Goal: Task Accomplishment & Management: Use online tool/utility

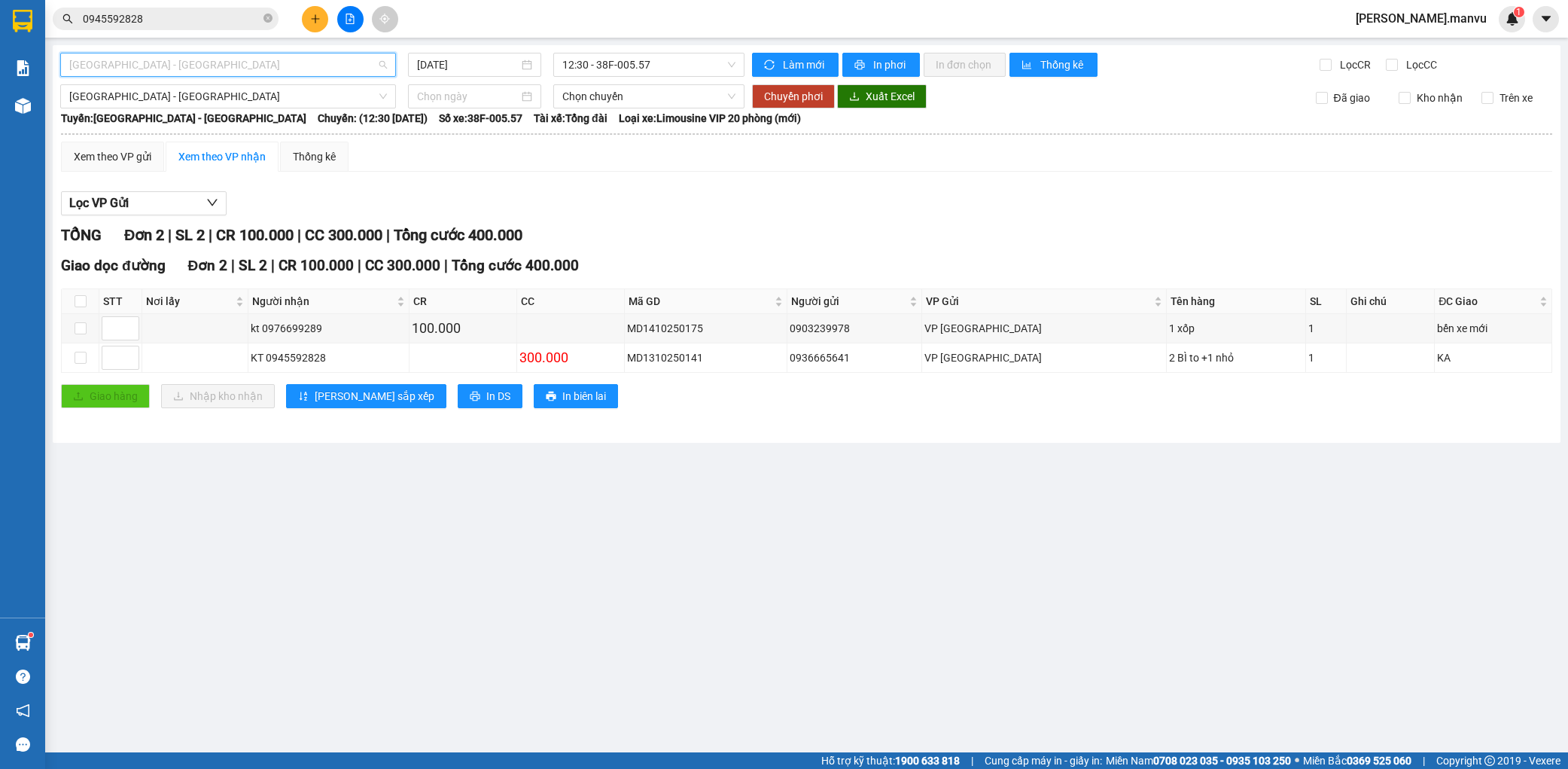
click at [182, 58] on span "[GEOGRAPHIC_DATA] - [GEOGRAPHIC_DATA]" at bounding box center [228, 65] width 318 height 23
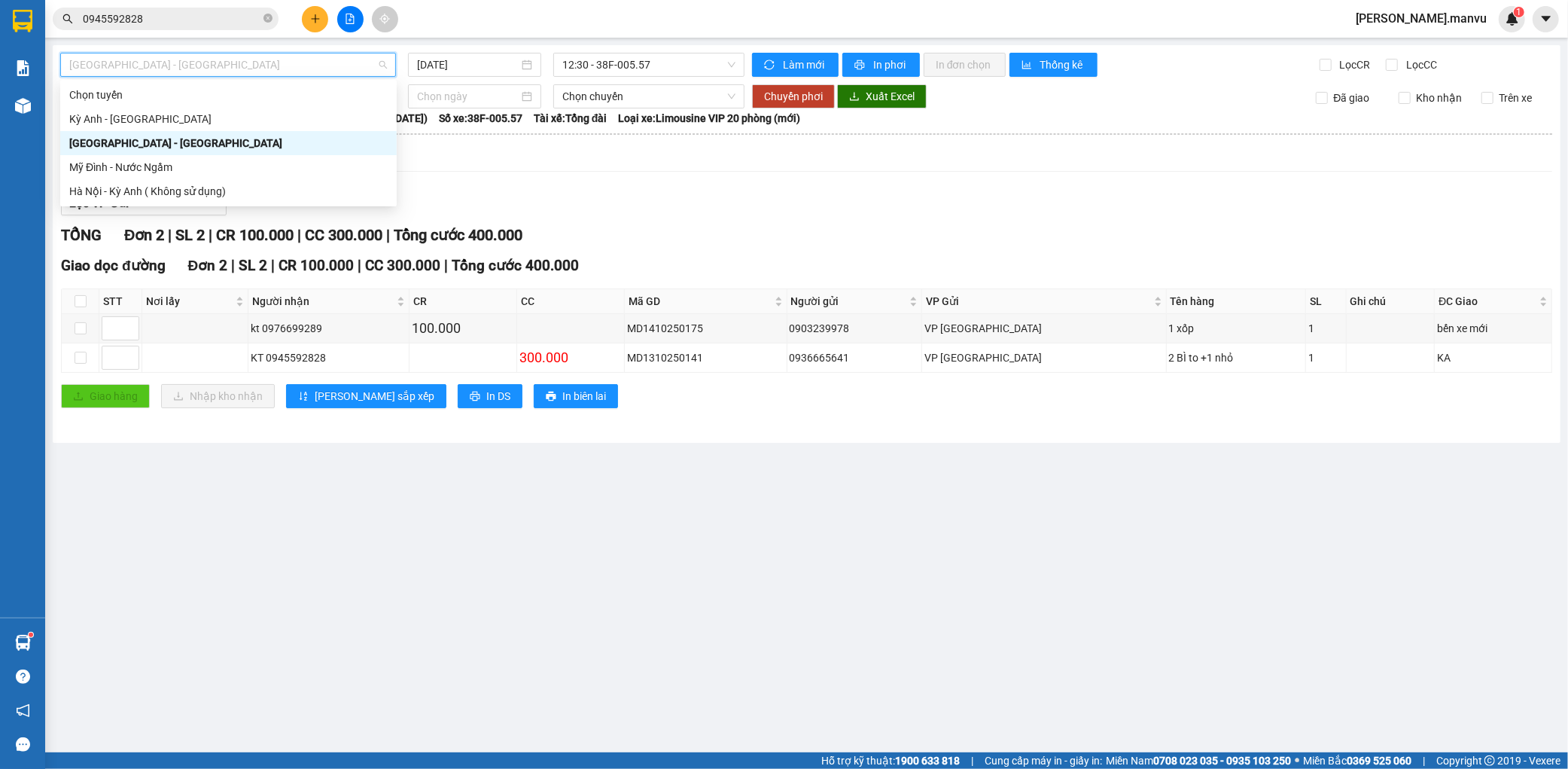
click at [171, 74] on span "[GEOGRAPHIC_DATA] - [GEOGRAPHIC_DATA]" at bounding box center [228, 65] width 318 height 23
click at [143, 108] on div "Kỳ Anh - [GEOGRAPHIC_DATA]" at bounding box center [228, 119] width 336 height 24
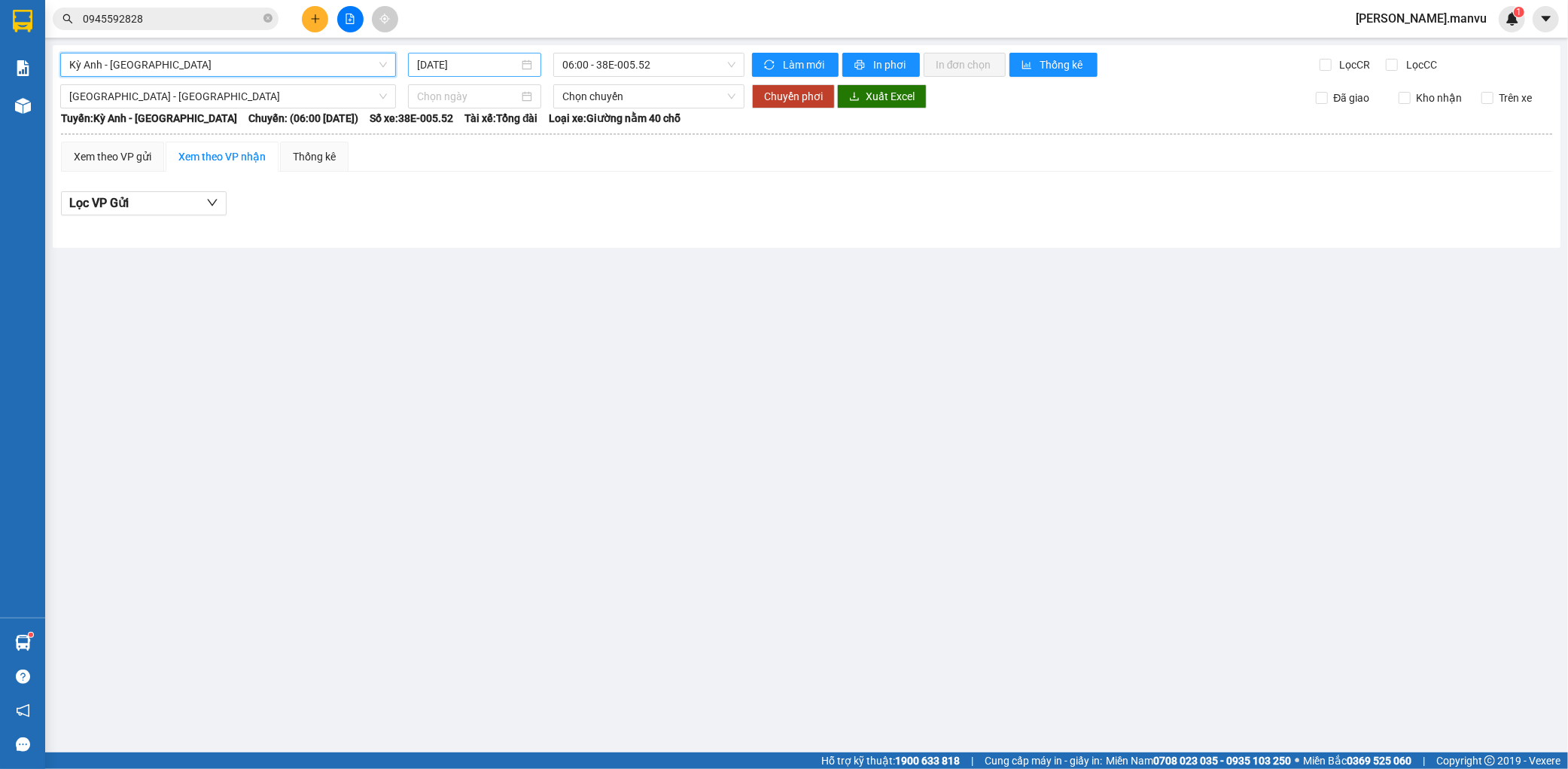
click at [445, 56] on input "[DATE]" at bounding box center [468, 64] width 102 height 16
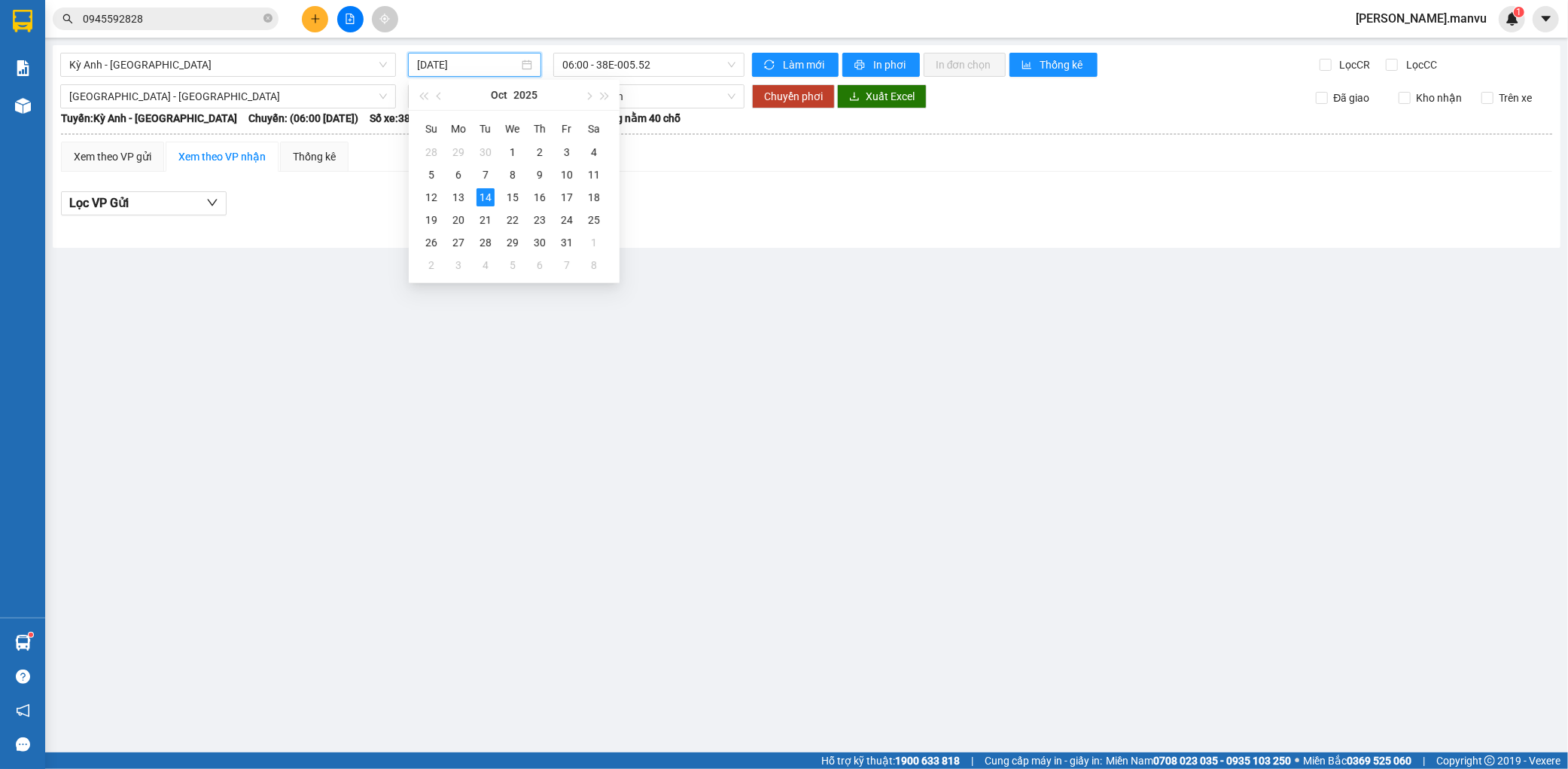
click at [454, 204] on div "13" at bounding box center [459, 197] width 18 height 18
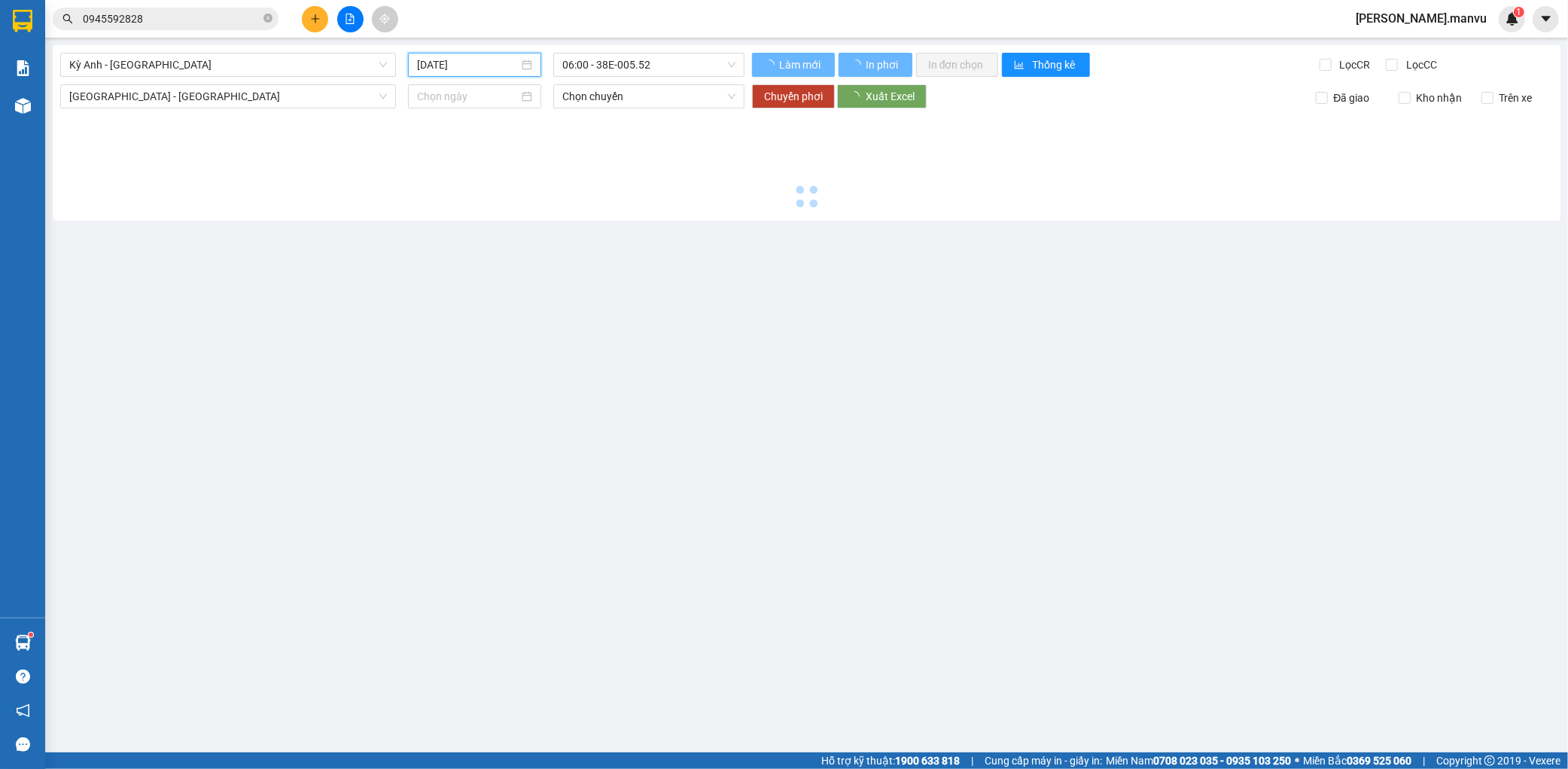
click at [509, 61] on input "[DATE]" at bounding box center [468, 64] width 102 height 16
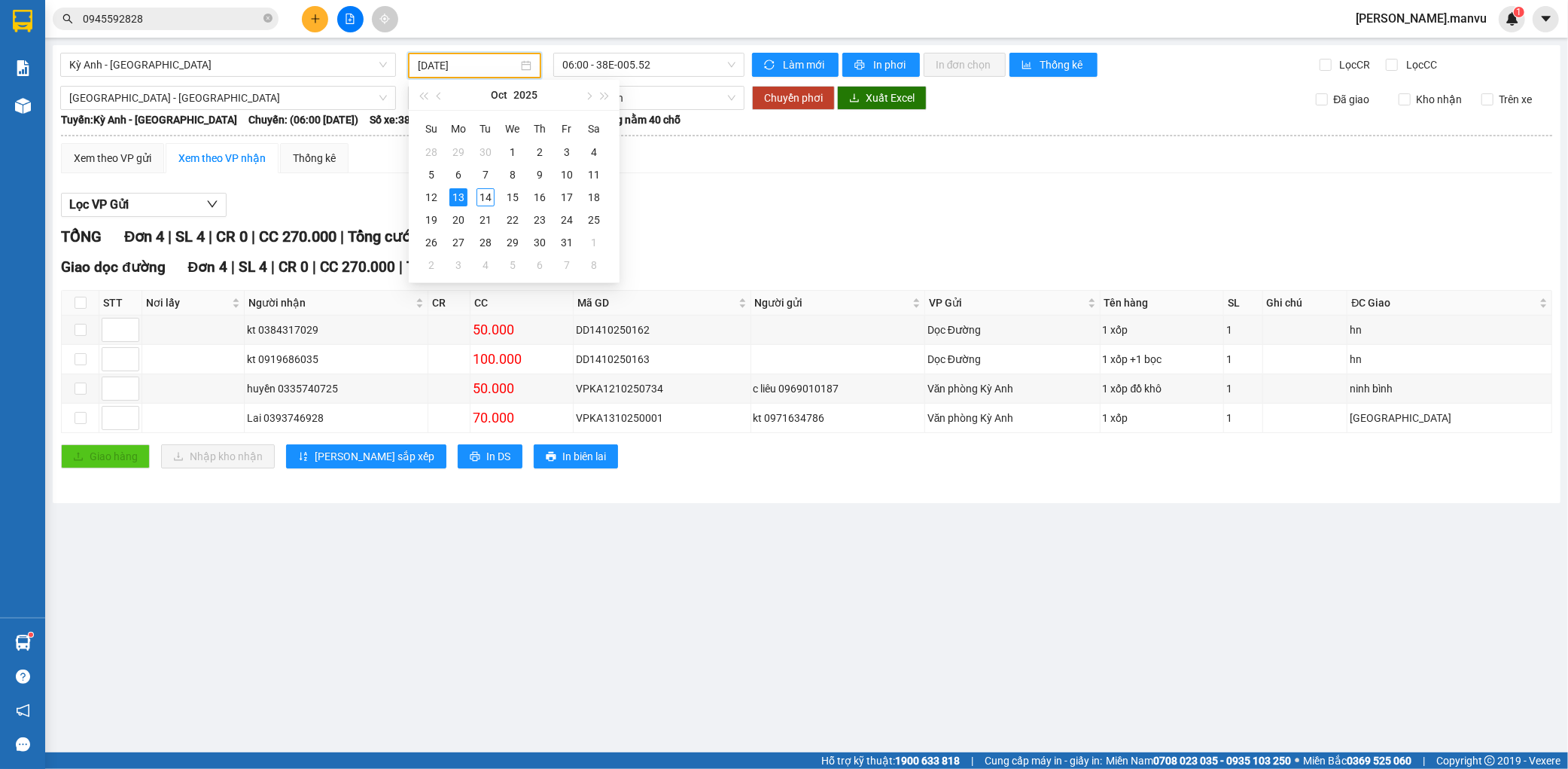
type input "[DATE]"
click at [453, 196] on div "13" at bounding box center [459, 197] width 18 height 18
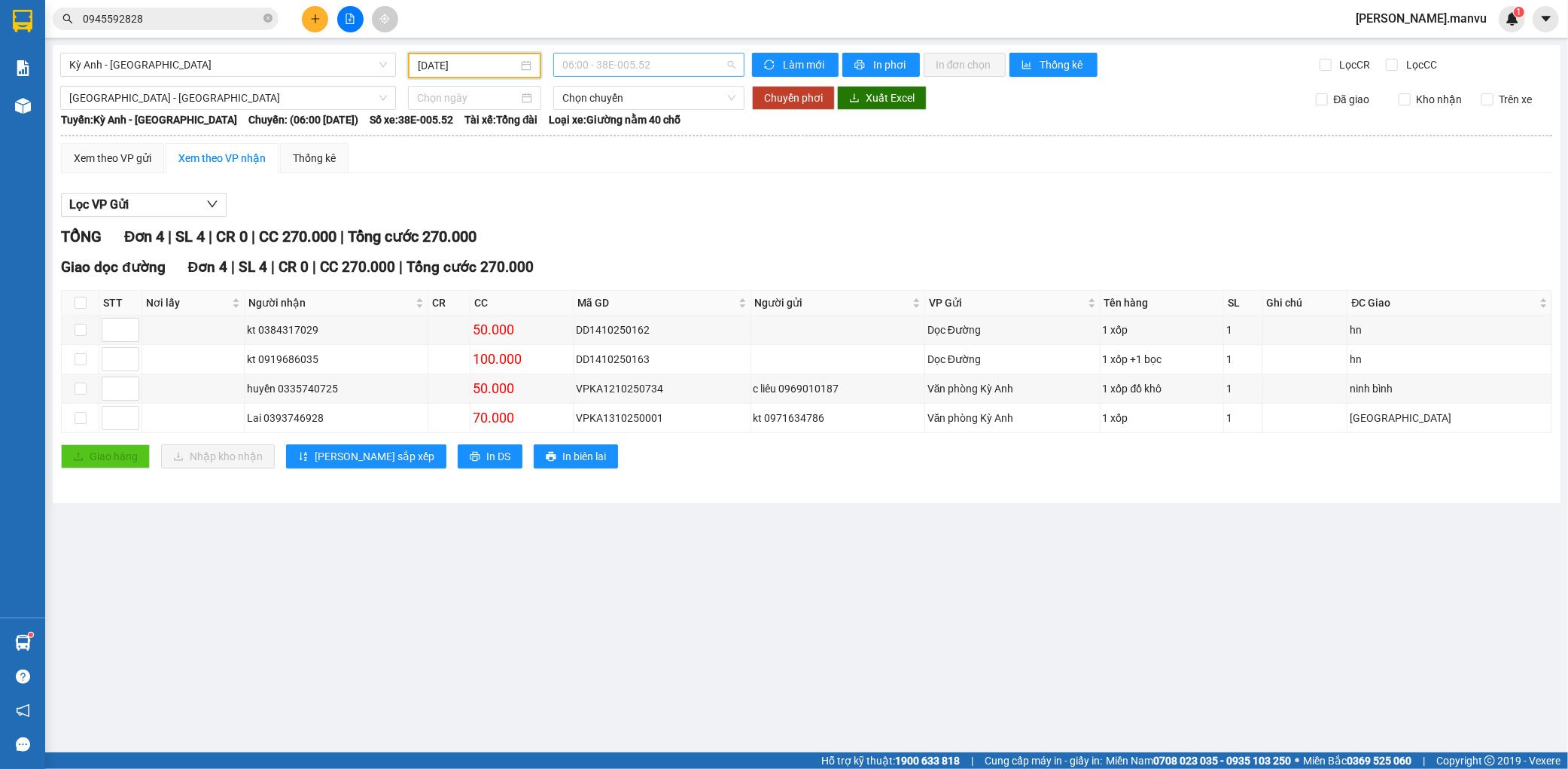
click at [657, 59] on span "06:00 - 38E-005.52" at bounding box center [648, 65] width 173 height 23
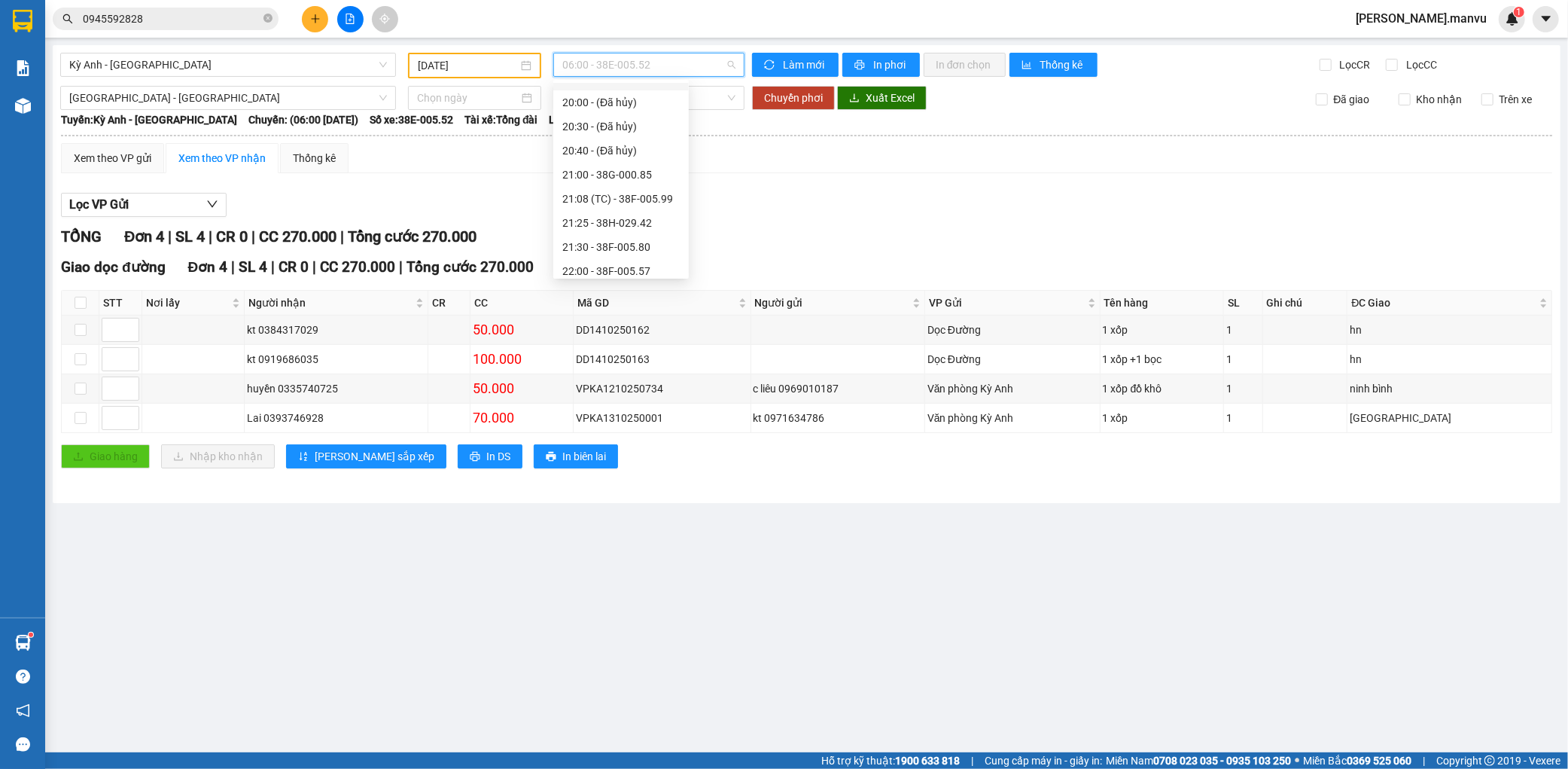
scroll to position [144, 0]
click at [643, 257] on div "22:00 - 38F-005.57" at bounding box center [621, 263] width 117 height 16
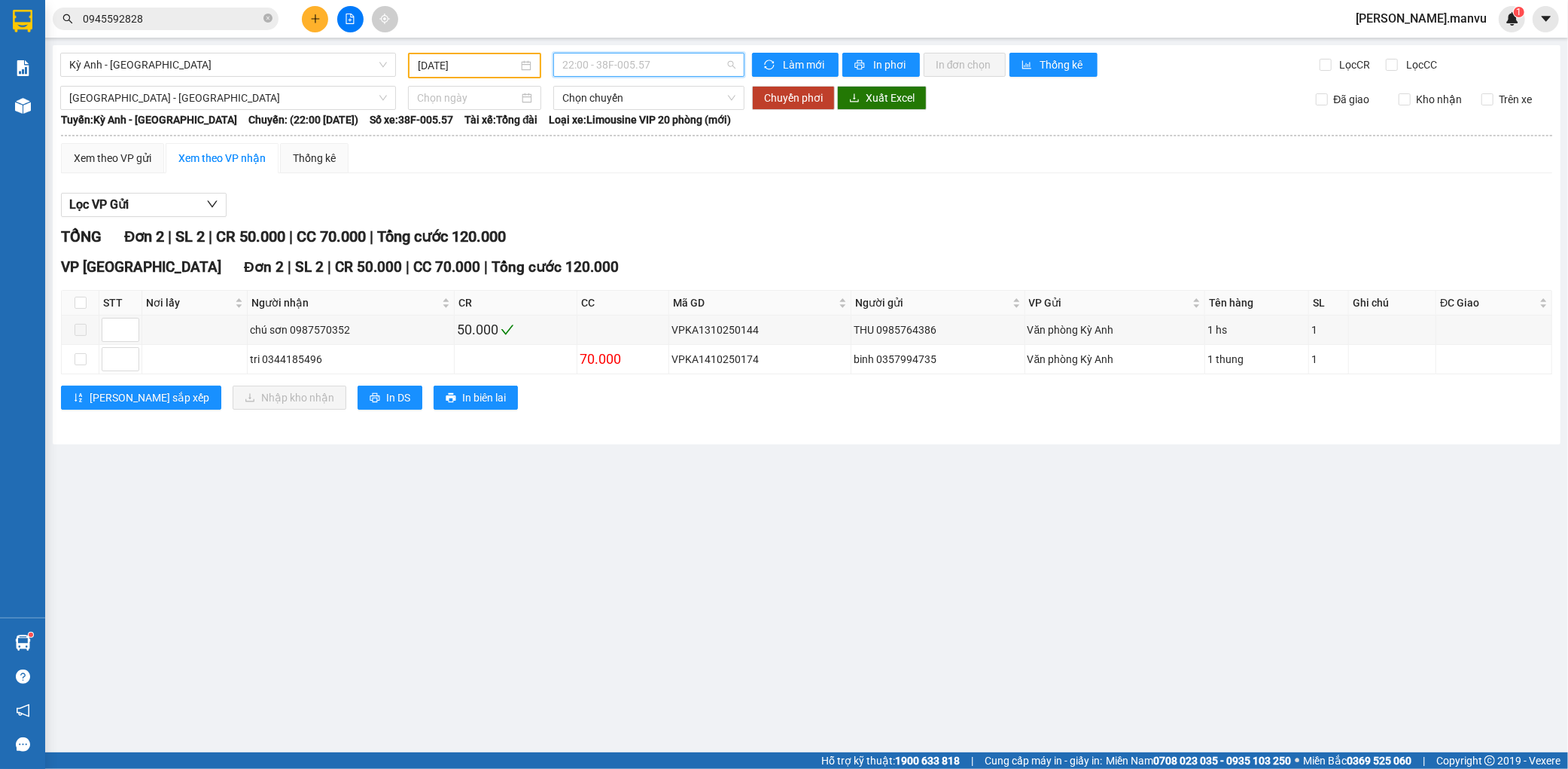
click at [685, 61] on span "22:00 - 38F-005.57" at bounding box center [648, 65] width 173 height 23
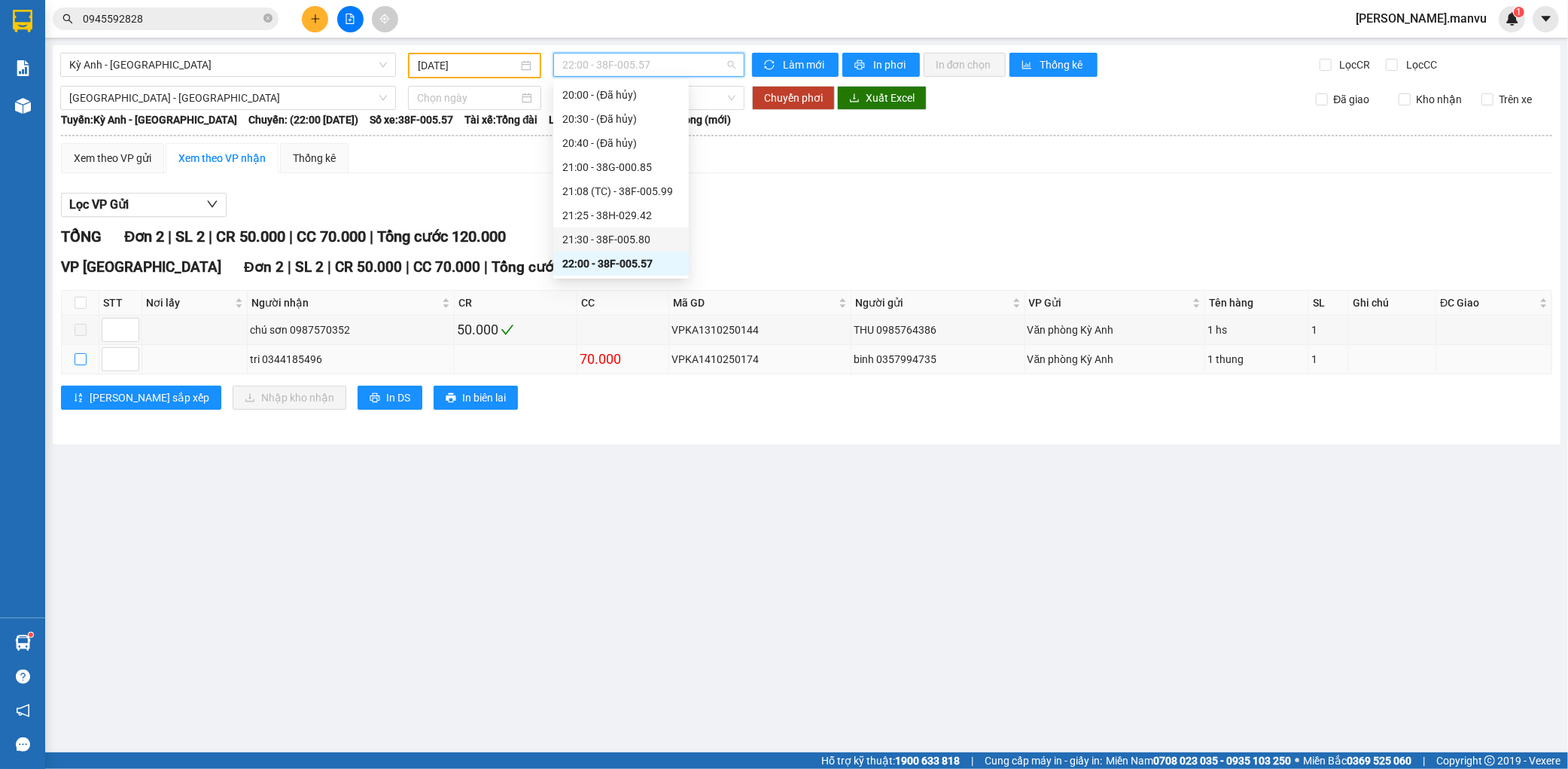
click at [77, 354] on input "checkbox" at bounding box center [81, 359] width 12 height 12
checkbox input "true"
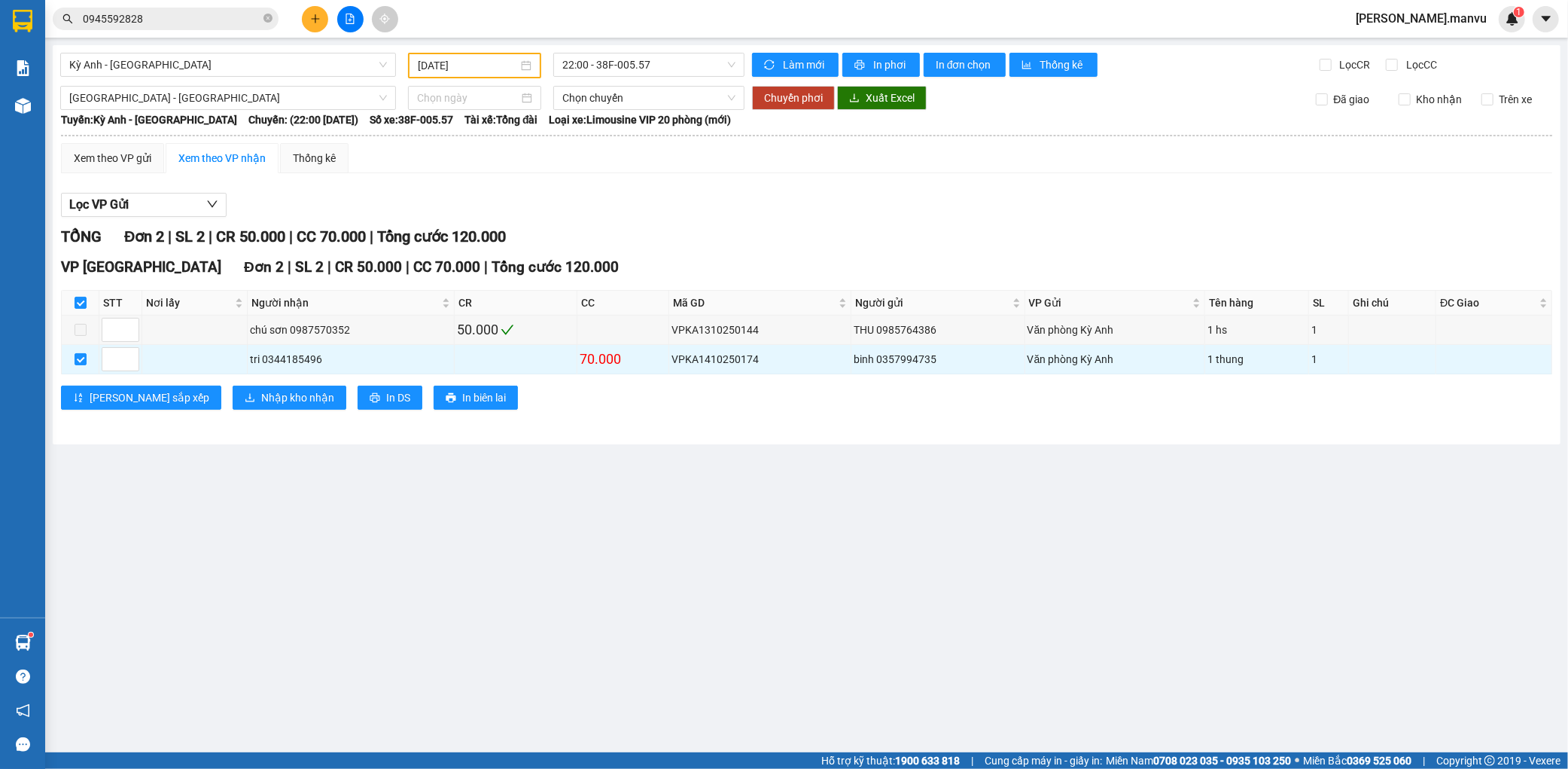
click at [184, 380] on div "VP [GEOGRAPHIC_DATA] 2 | SL 2 | CR 50.000 | CC 70.000 | Tổng cước 120.000 STT N…" at bounding box center [806, 338] width 1491 height 165
click at [188, 386] on div "VP [GEOGRAPHIC_DATA] 2 | SL 2 | CR 50.000 | CC 70.000 | Tổng cước 120.000 STT N…" at bounding box center [806, 338] width 1491 height 165
click at [233, 388] on button "Nhập kho nhận" at bounding box center [290, 398] width 114 height 24
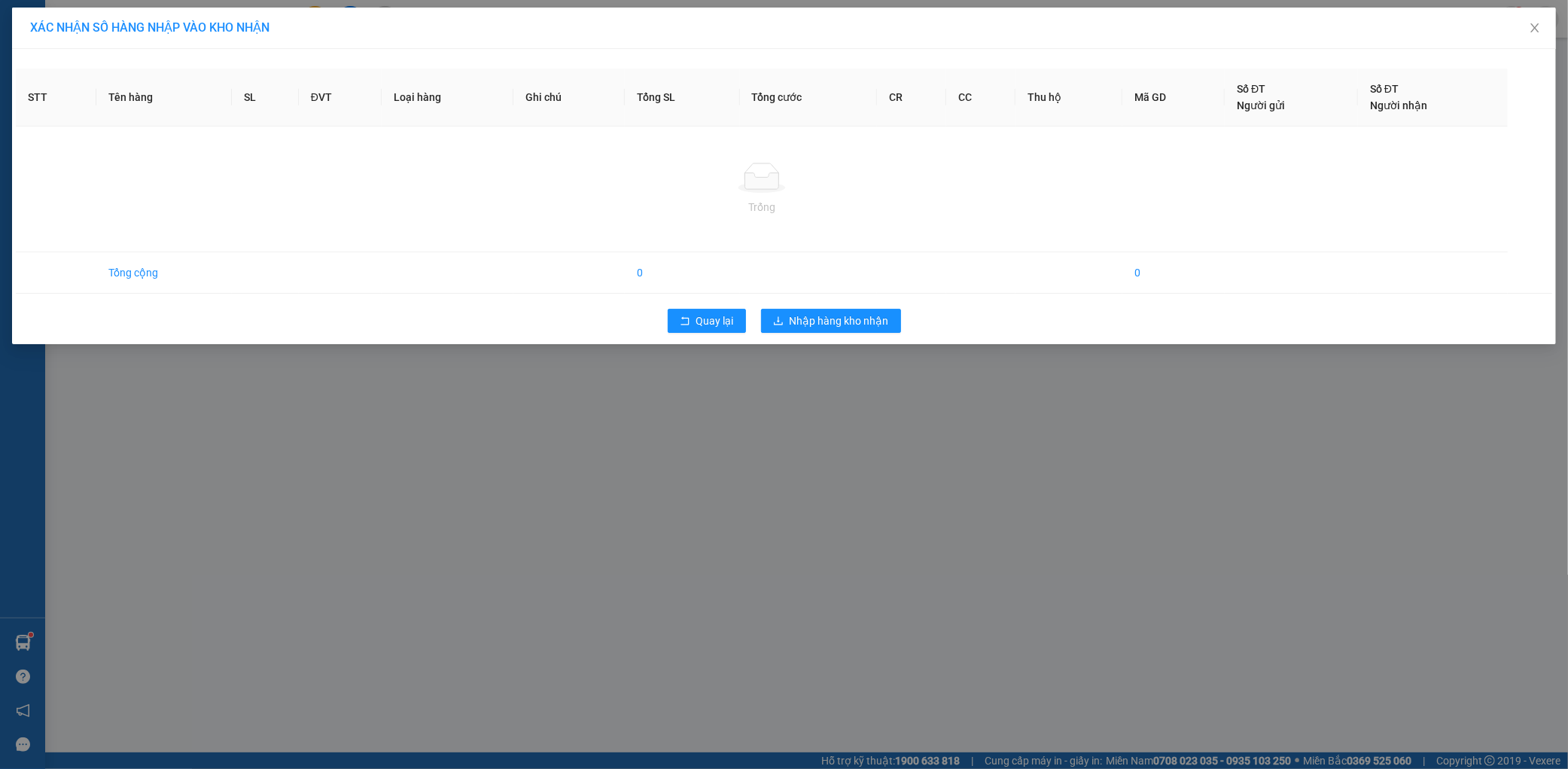
click at [854, 321] on div "XÁC NHẬN SỐ HÀNG NHẬP VÀO KHO NHẬN STT Tên hàng SL ĐVT Loại hàng Ghi chú Tổng S…" at bounding box center [784, 384] width 1568 height 769
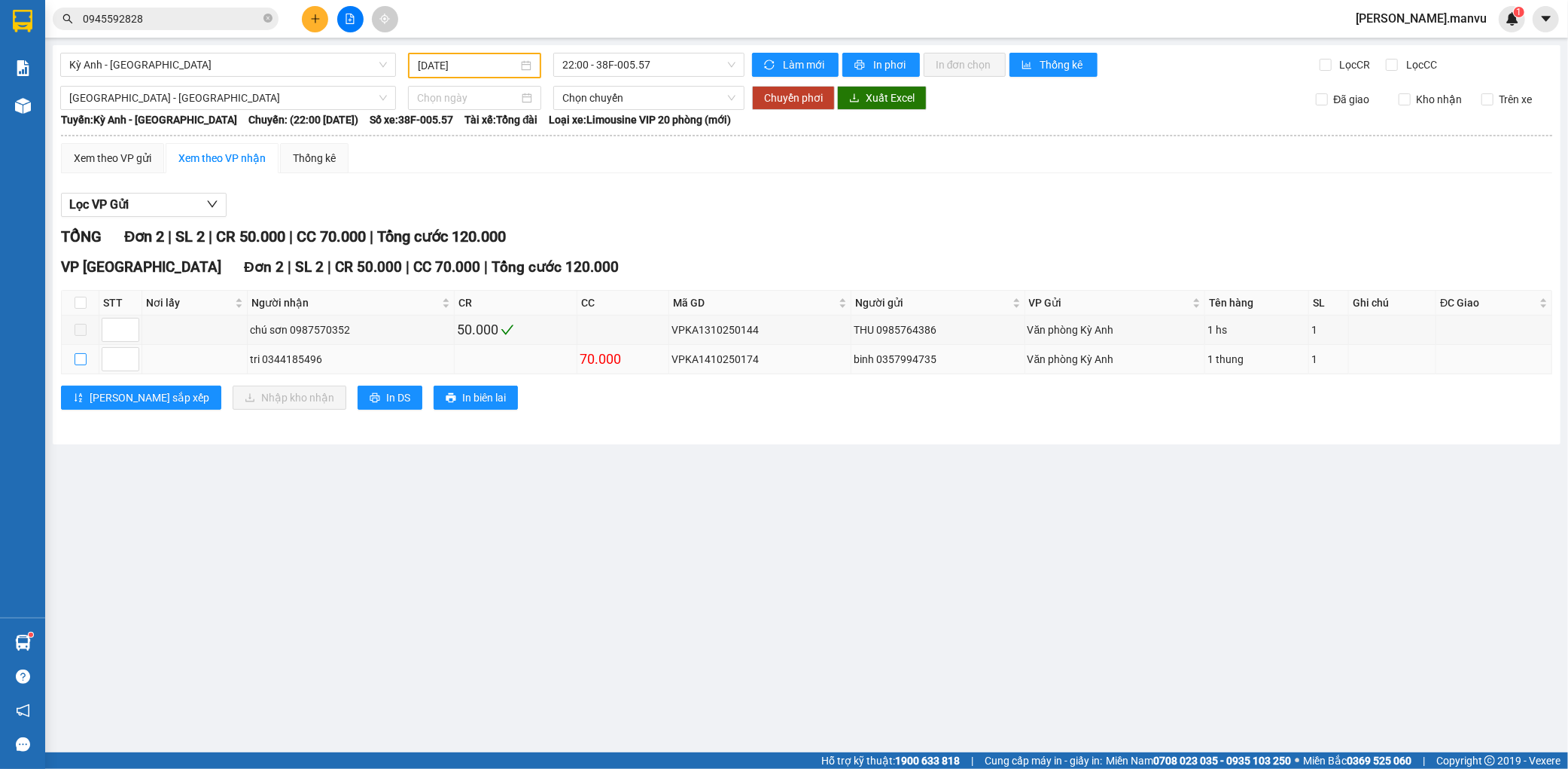
click at [81, 358] on input "checkbox" at bounding box center [81, 359] width 12 height 12
checkbox input "true"
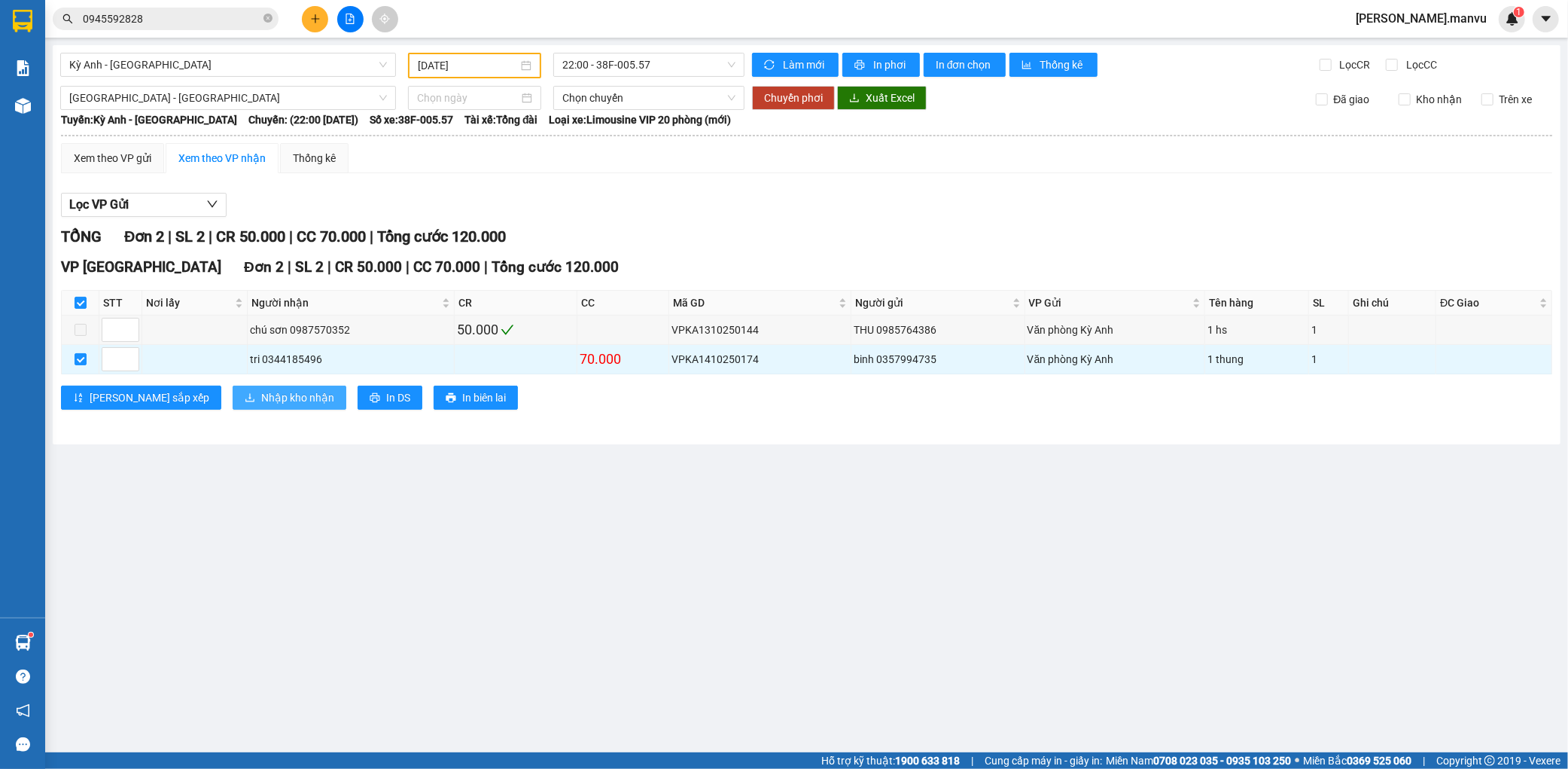
click at [233, 387] on button "Nhập kho nhận" at bounding box center [290, 398] width 114 height 24
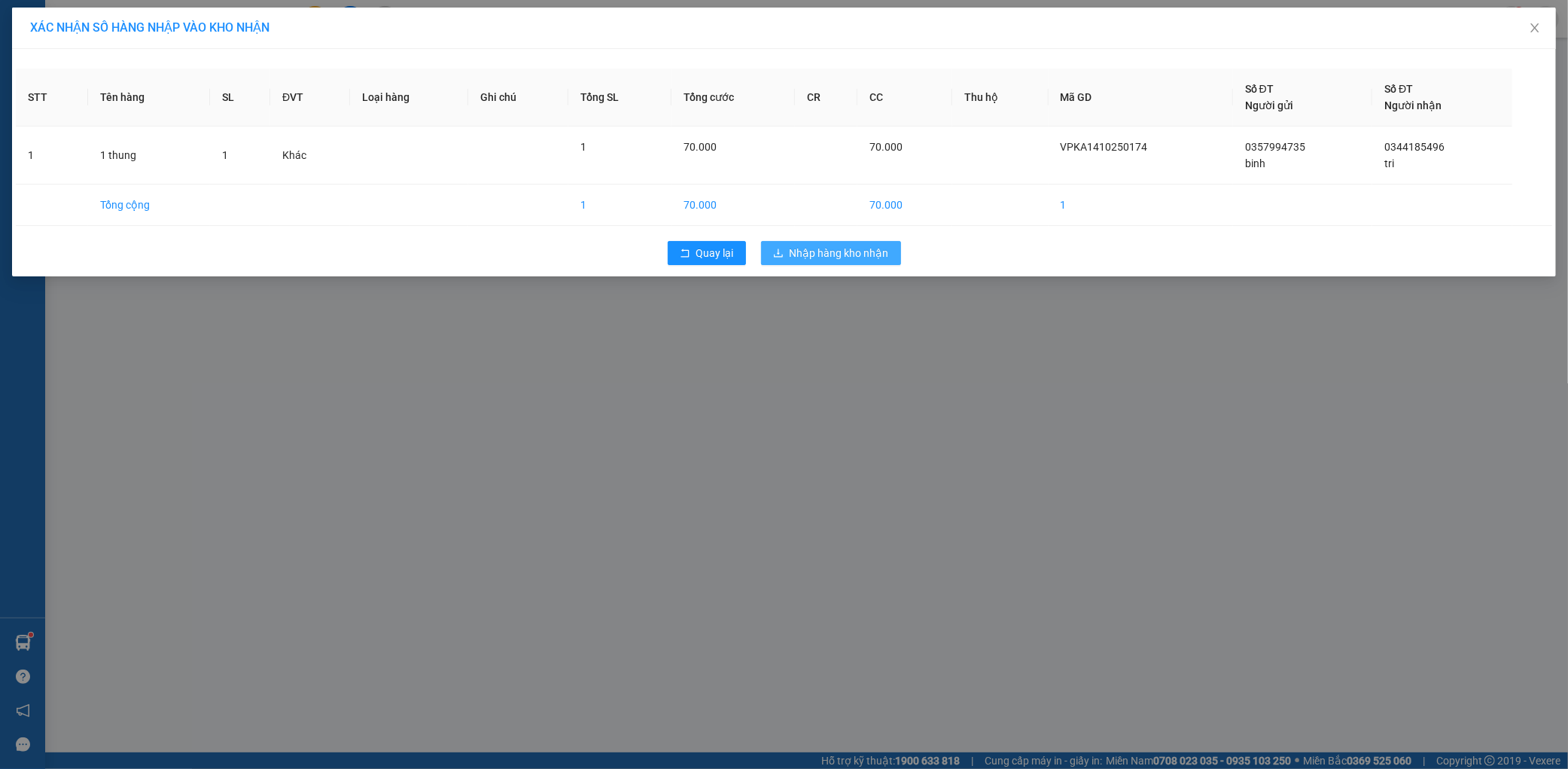
click at [823, 254] on span "Nhập hàng kho nhận" at bounding box center [840, 253] width 99 height 16
